Goal: Task Accomplishment & Management: Manage account settings

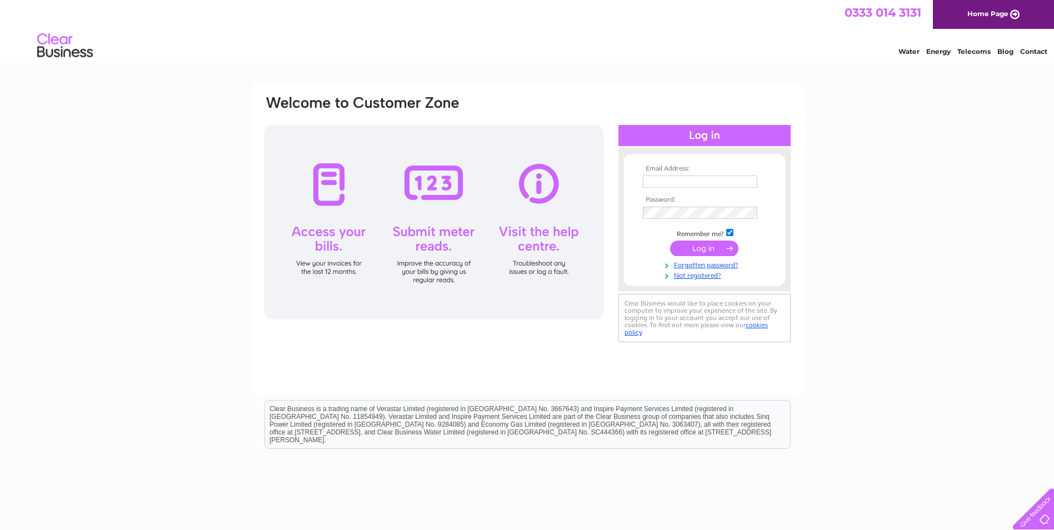
type input "[PERSON_NAME][EMAIL_ADDRESS][DOMAIN_NAME]"
click at [688, 242] on input "submit" at bounding box center [704, 249] width 68 height 16
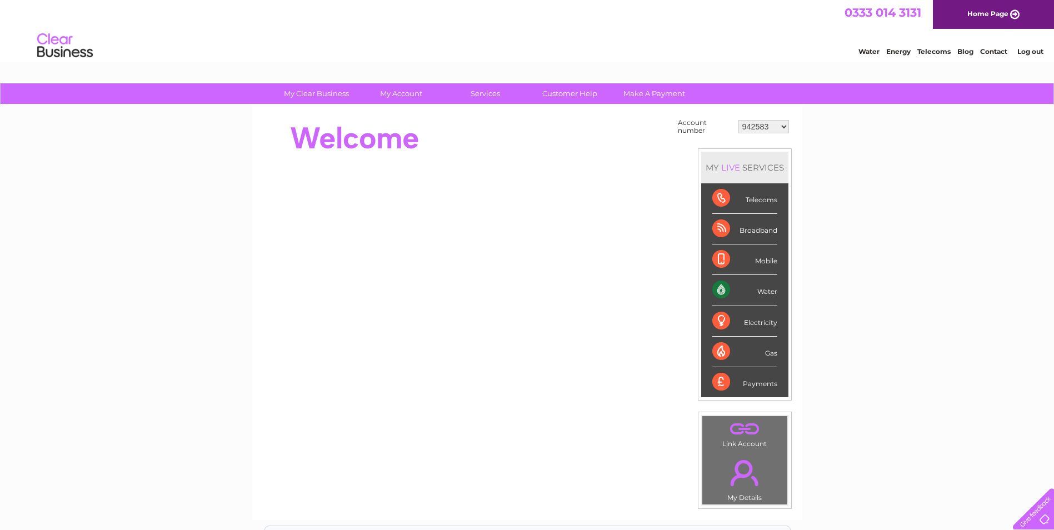
click at [784, 126] on select "942583 967945 986307 996075 1127855 1135018 1144492 1153825 3025594 30308917 30…" at bounding box center [763, 126] width 51 height 13
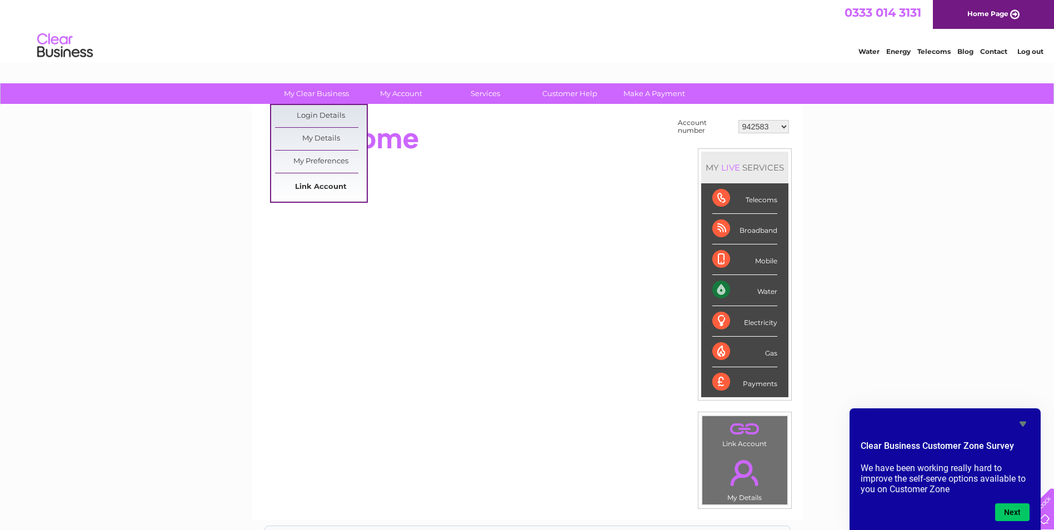
click at [326, 183] on link "Link Account" at bounding box center [321, 187] width 92 height 22
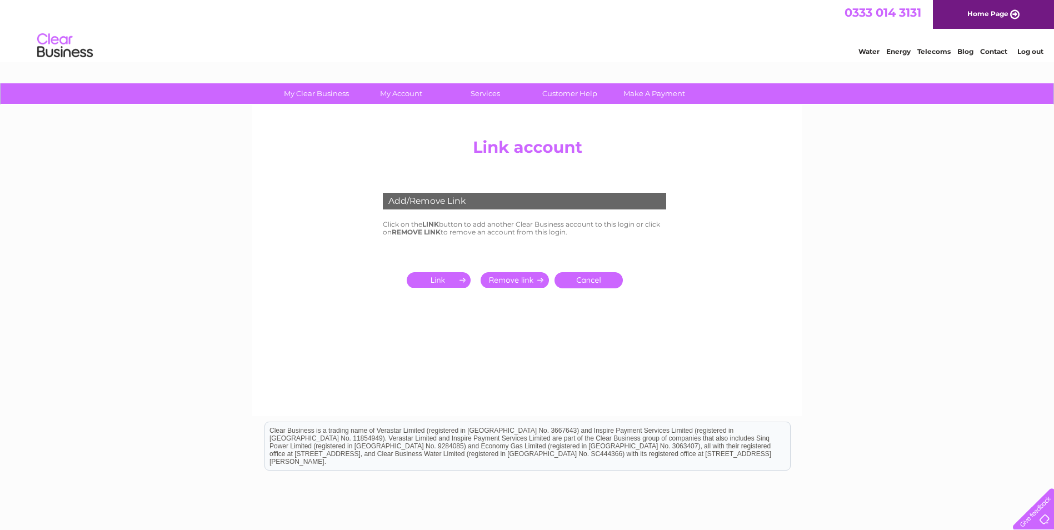
click at [445, 279] on input "submit" at bounding box center [441, 280] width 68 height 16
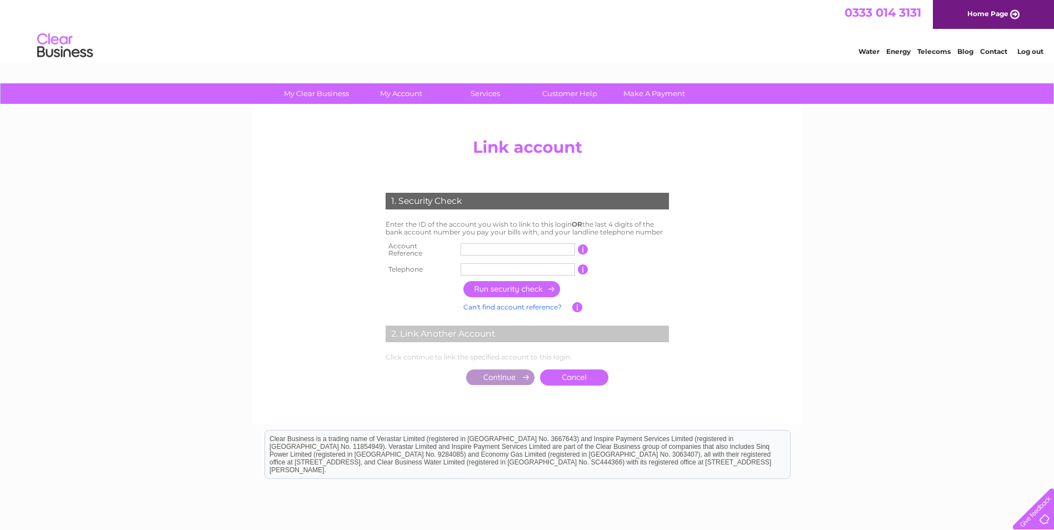
click at [487, 247] on input "text" at bounding box center [518, 249] width 114 height 12
type input "968900"
click at [466, 266] on input "text" at bounding box center [518, 269] width 114 height 12
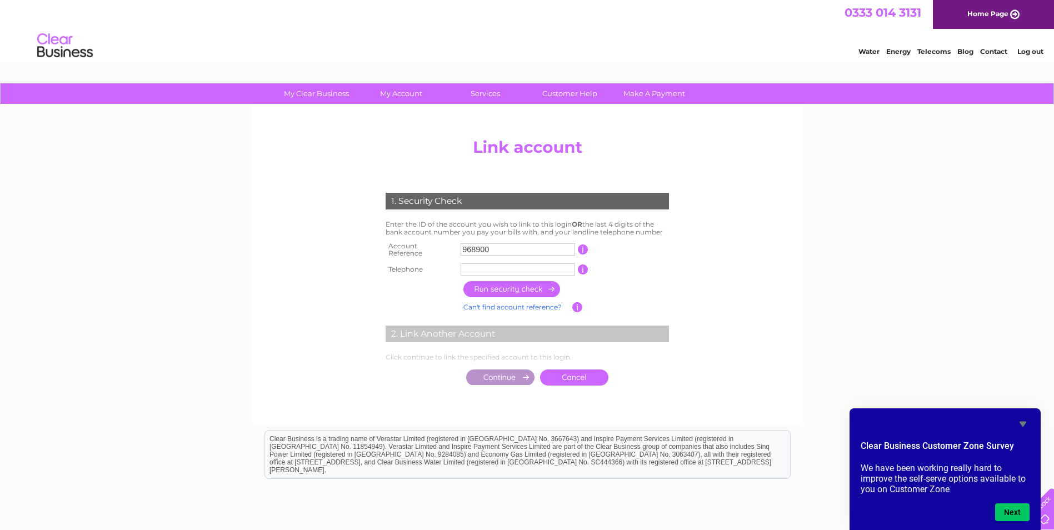
type input "01224284300"
click at [504, 285] on input "button" at bounding box center [512, 289] width 98 height 16
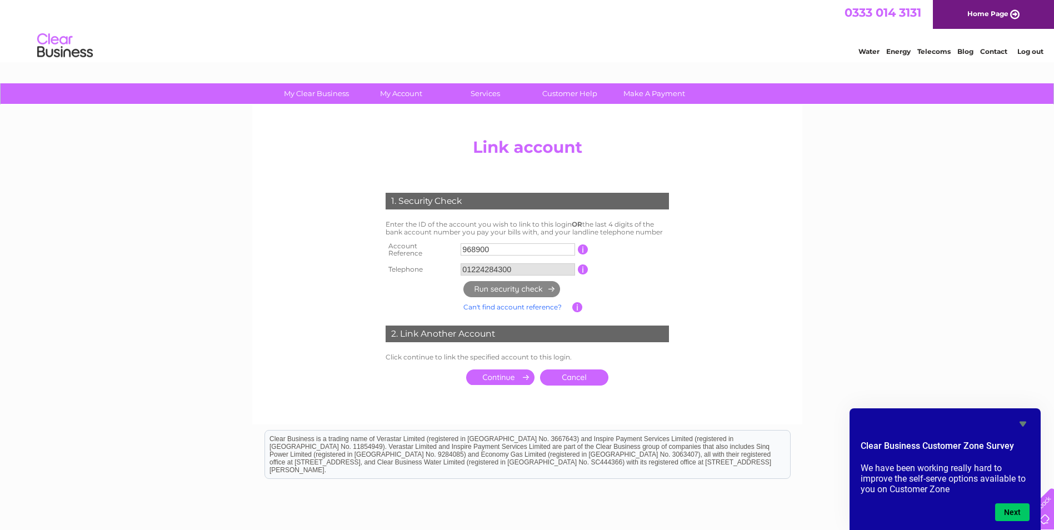
click at [492, 370] on input "submit" at bounding box center [500, 378] width 68 height 16
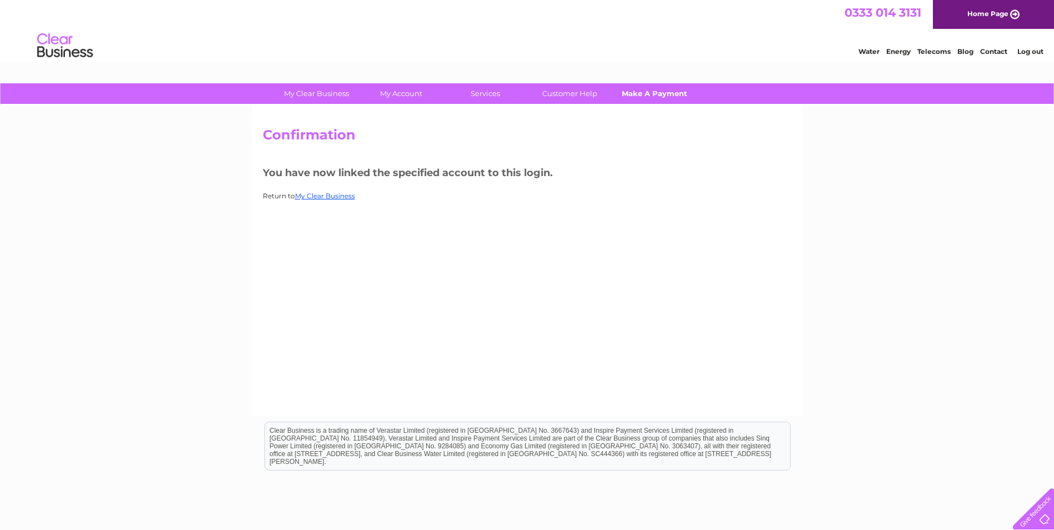
click at [651, 92] on link "Make A Payment" at bounding box center [654, 93] width 92 height 21
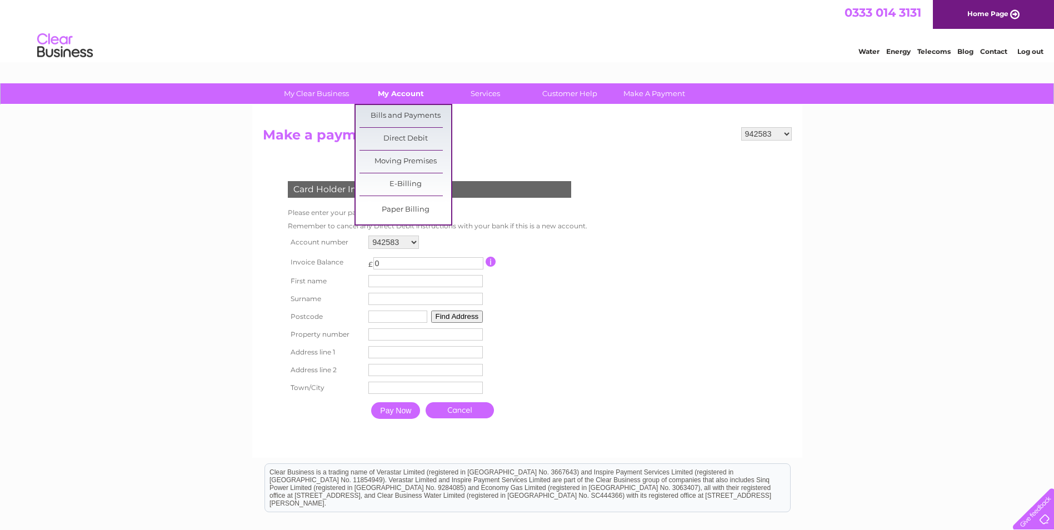
click at [416, 91] on link "My Account" at bounding box center [401, 93] width 92 height 21
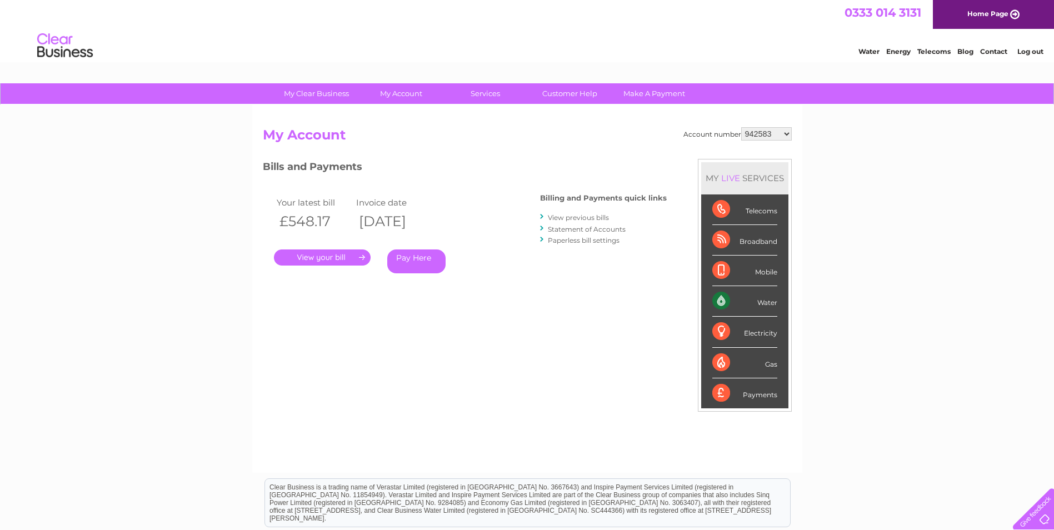
click at [790, 136] on select "942583 967945 968900 986307 996075 1127855 1135018 1144492 1153825 3025594 3030…" at bounding box center [766, 133] width 51 height 13
select select "968900"
click at [741, 127] on select "942583 967945 968900 986307 996075 1127855 1135018 1144492 1153825 3025594 3030…" at bounding box center [766, 133] width 51 height 13
click at [340, 255] on link "." at bounding box center [322, 257] width 97 height 16
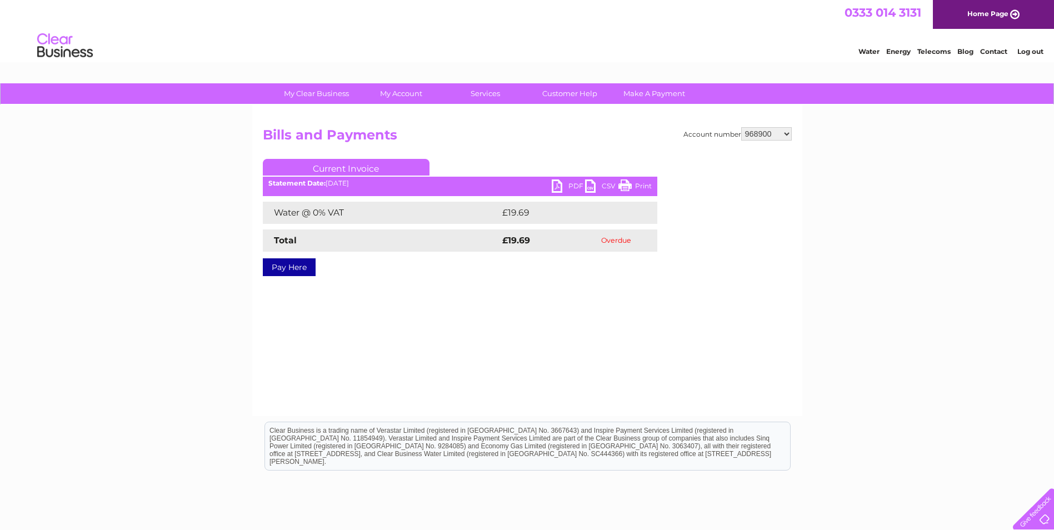
click at [570, 178] on ul "Current Invoice" at bounding box center [460, 169] width 395 height 21
click at [570, 183] on link "PDF" at bounding box center [568, 187] width 33 height 16
